Goal: Find specific page/section: Find specific page/section

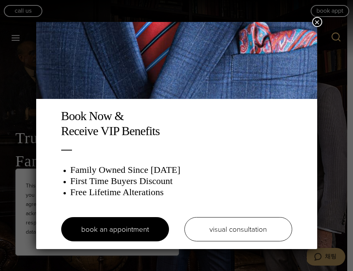
click at [318, 21] on button "×" at bounding box center [317, 22] width 10 height 10
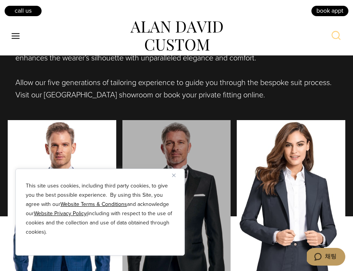
scroll to position [510, 0]
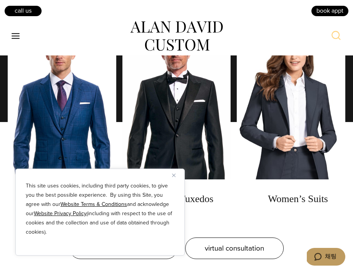
click at [176, 174] on button "Close" at bounding box center [176, 175] width 9 height 9
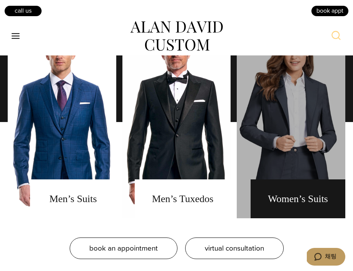
click at [275, 140] on link "Women's Suits" at bounding box center [291, 122] width 109 height 193
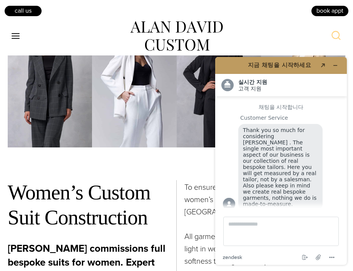
scroll to position [3107, 0]
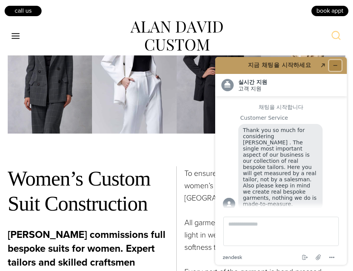
click at [332, 69] on button "위젯 최소화" at bounding box center [335, 65] width 12 height 11
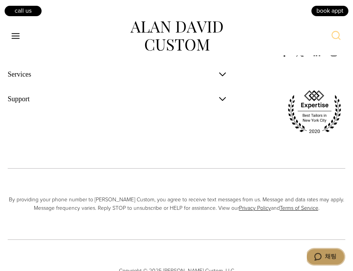
scroll to position [4807, 0]
